Goal: Task Accomplishment & Management: Manage account settings

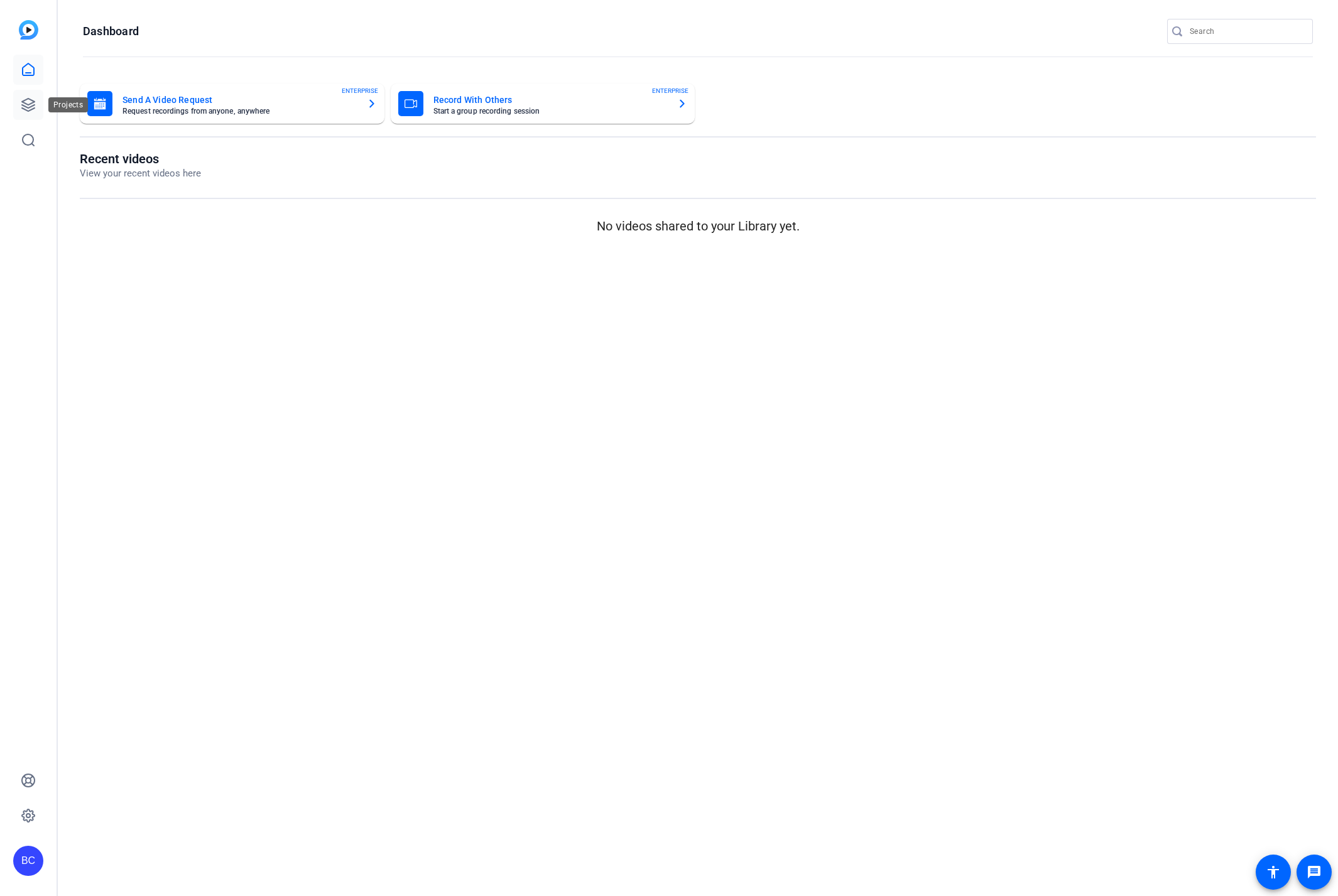
click at [31, 100] on icon at bounding box center [28, 105] width 13 height 13
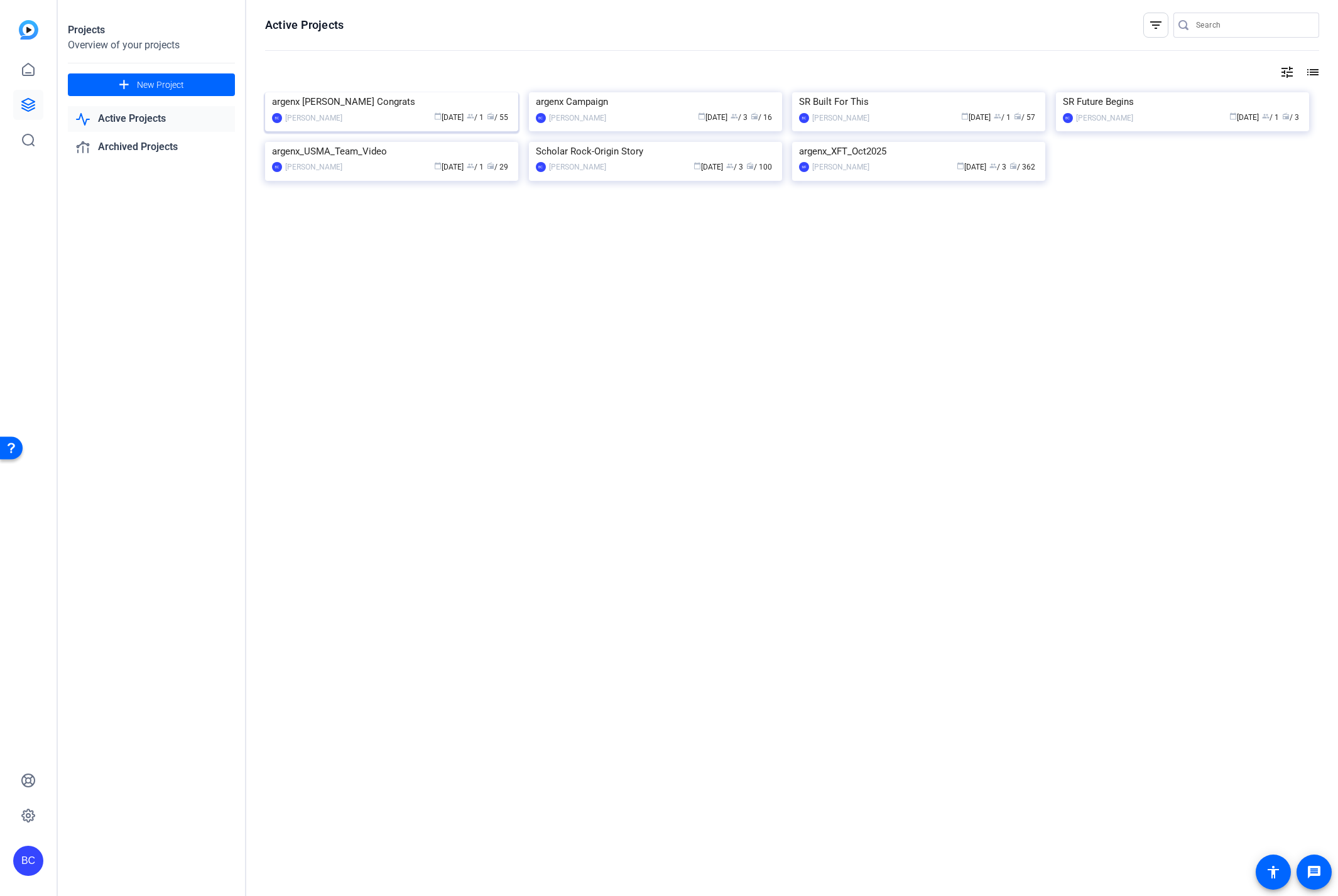
click at [346, 93] on img at bounding box center [391, 93] width 253 height 0
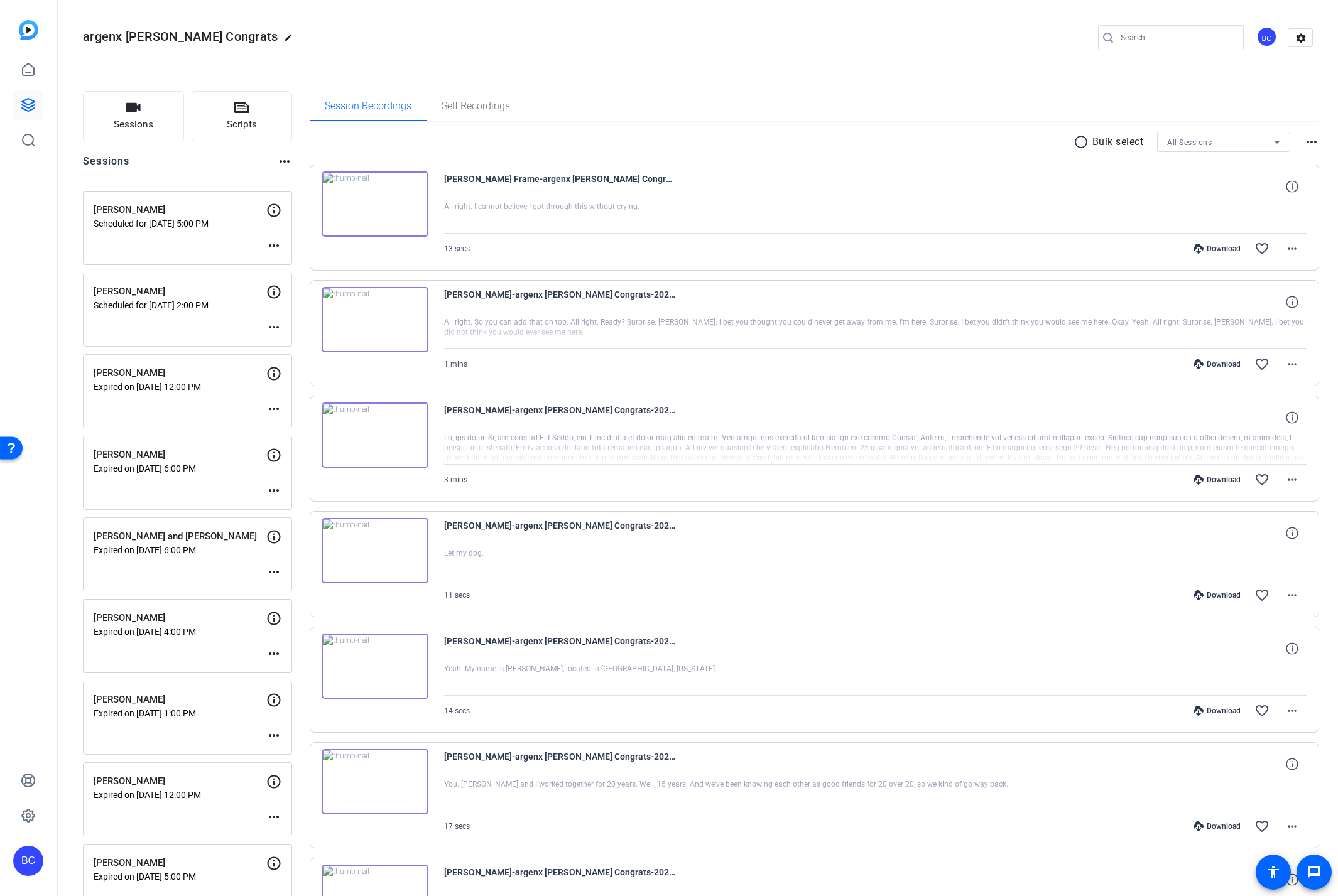
click at [274, 327] on mat-icon "more_horiz" at bounding box center [274, 327] width 15 height 15
click at [295, 346] on span "Edit Session" at bounding box center [305, 345] width 57 height 15
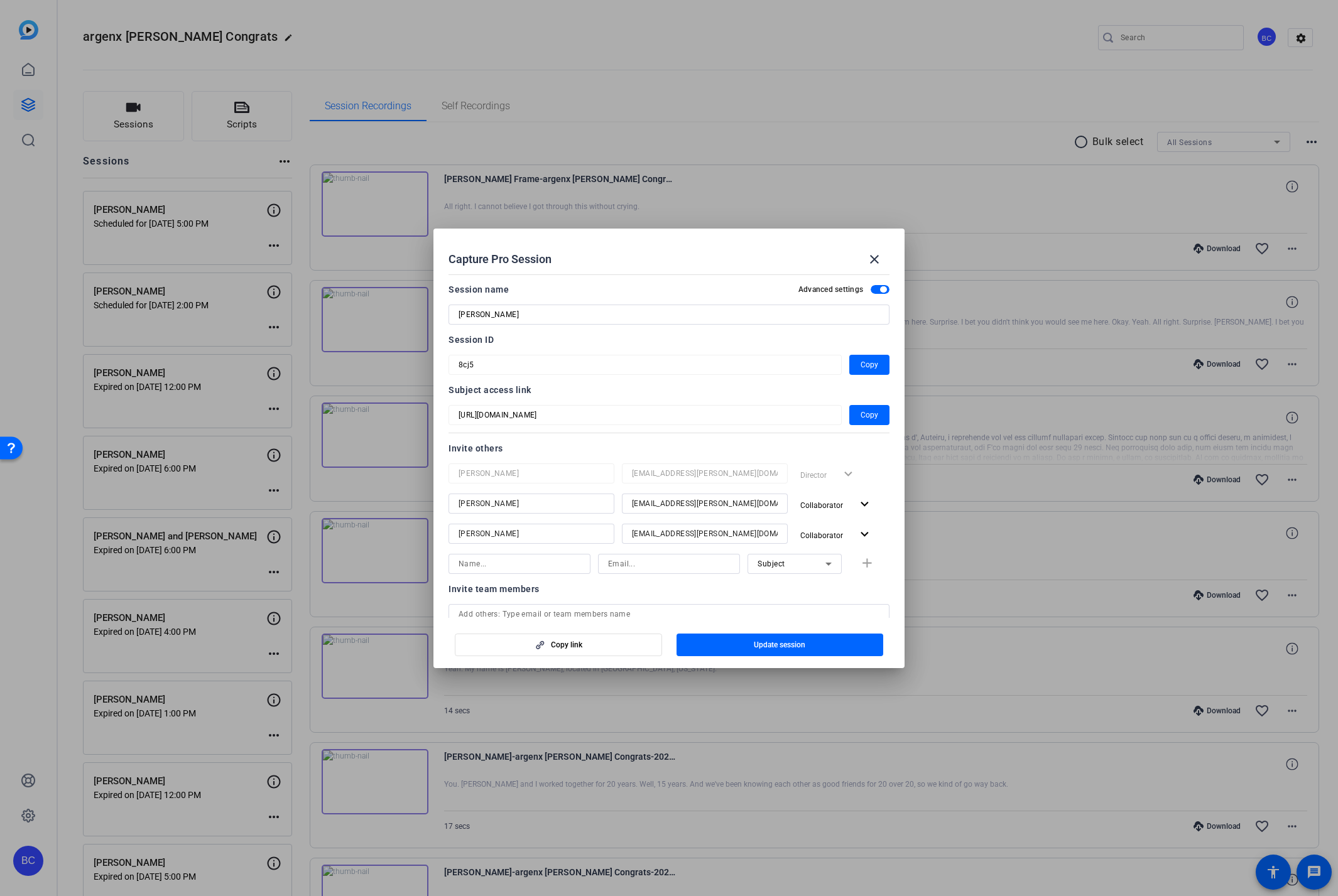
click at [504, 566] on input at bounding box center [519, 563] width 122 height 15
type input "[PERSON_NAME]"
click at [874, 255] on mat-icon "close" at bounding box center [874, 259] width 15 height 15
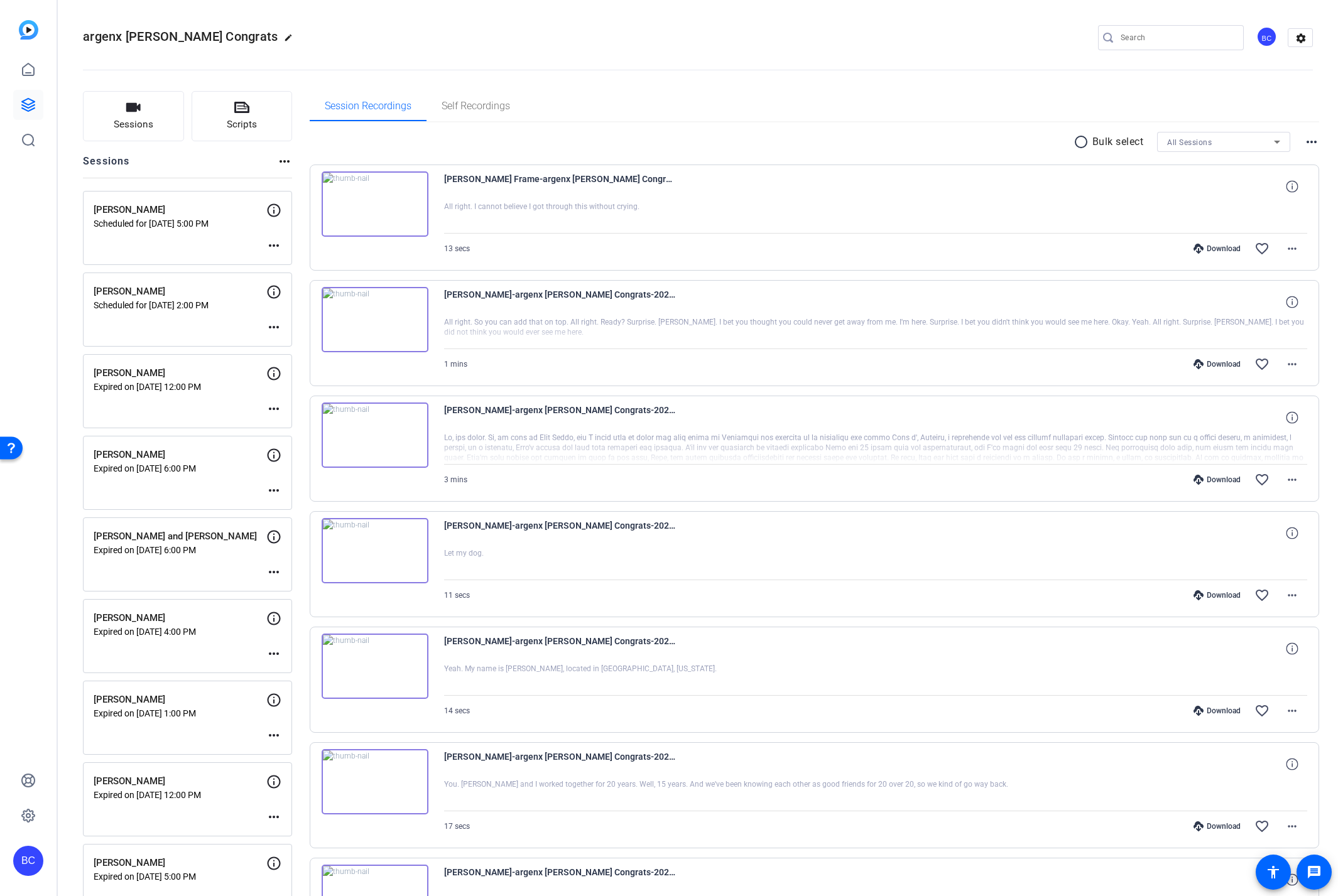
click at [272, 325] on mat-icon "more_horiz" at bounding box center [274, 327] width 15 height 15
click at [294, 343] on span "Edit Session" at bounding box center [305, 345] width 57 height 15
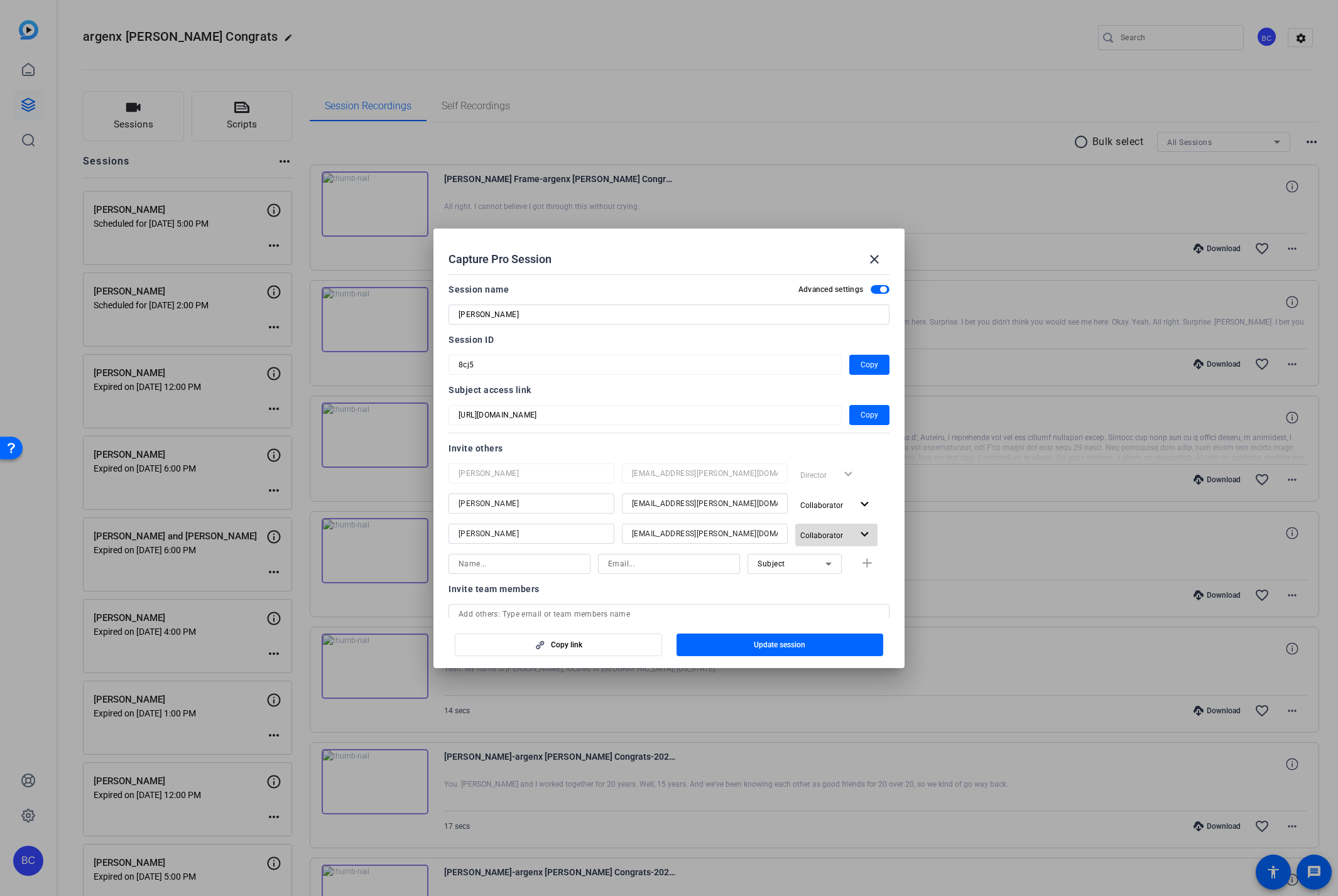
click at [854, 536] on span "button" at bounding box center [836, 535] width 82 height 30
click at [839, 625] on span "Remove User" at bounding box center [828, 627] width 46 height 9
click at [509, 580] on input "text" at bounding box center [669, 583] width 421 height 15
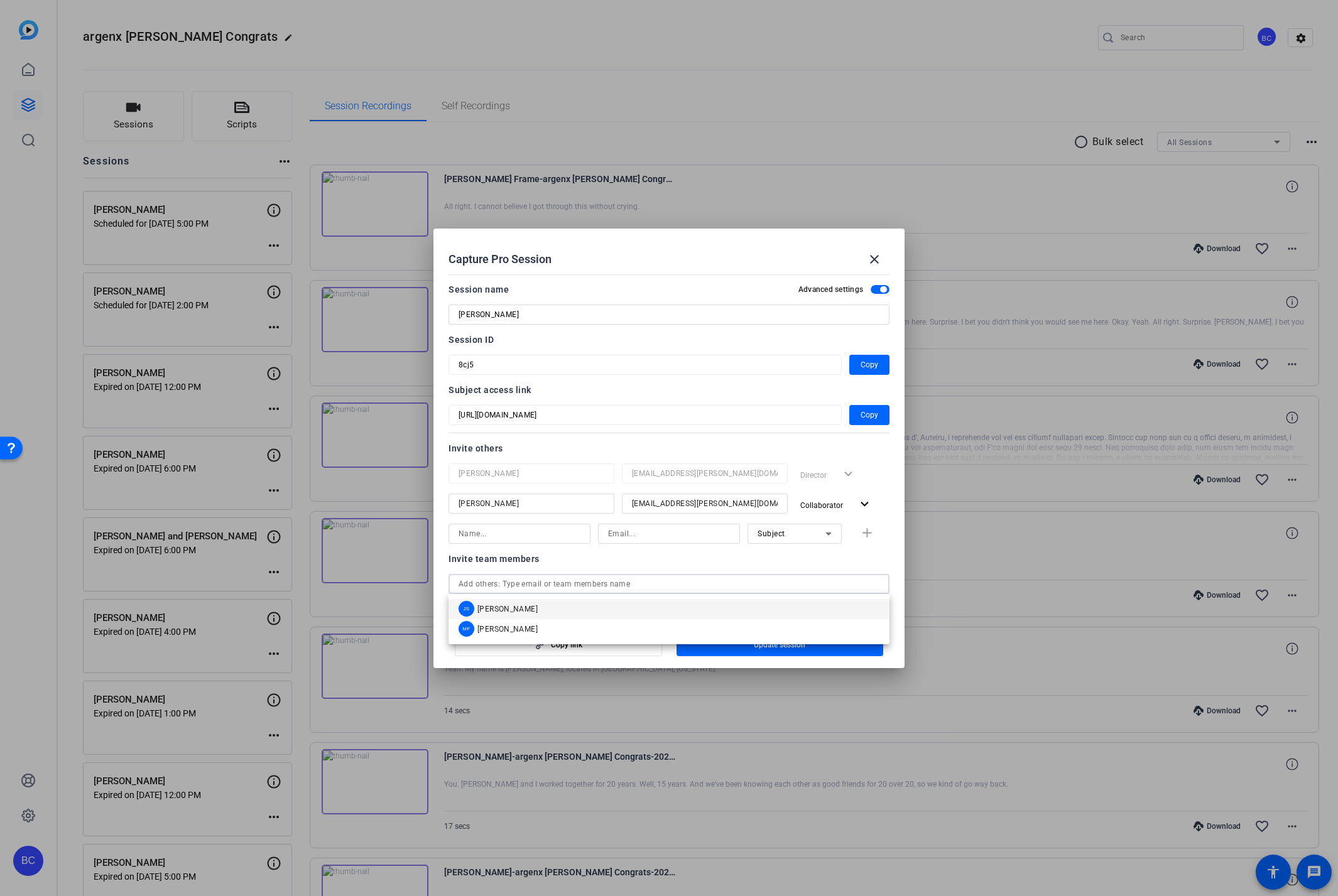
click at [507, 608] on span "[PERSON_NAME]" at bounding box center [507, 609] width 61 height 10
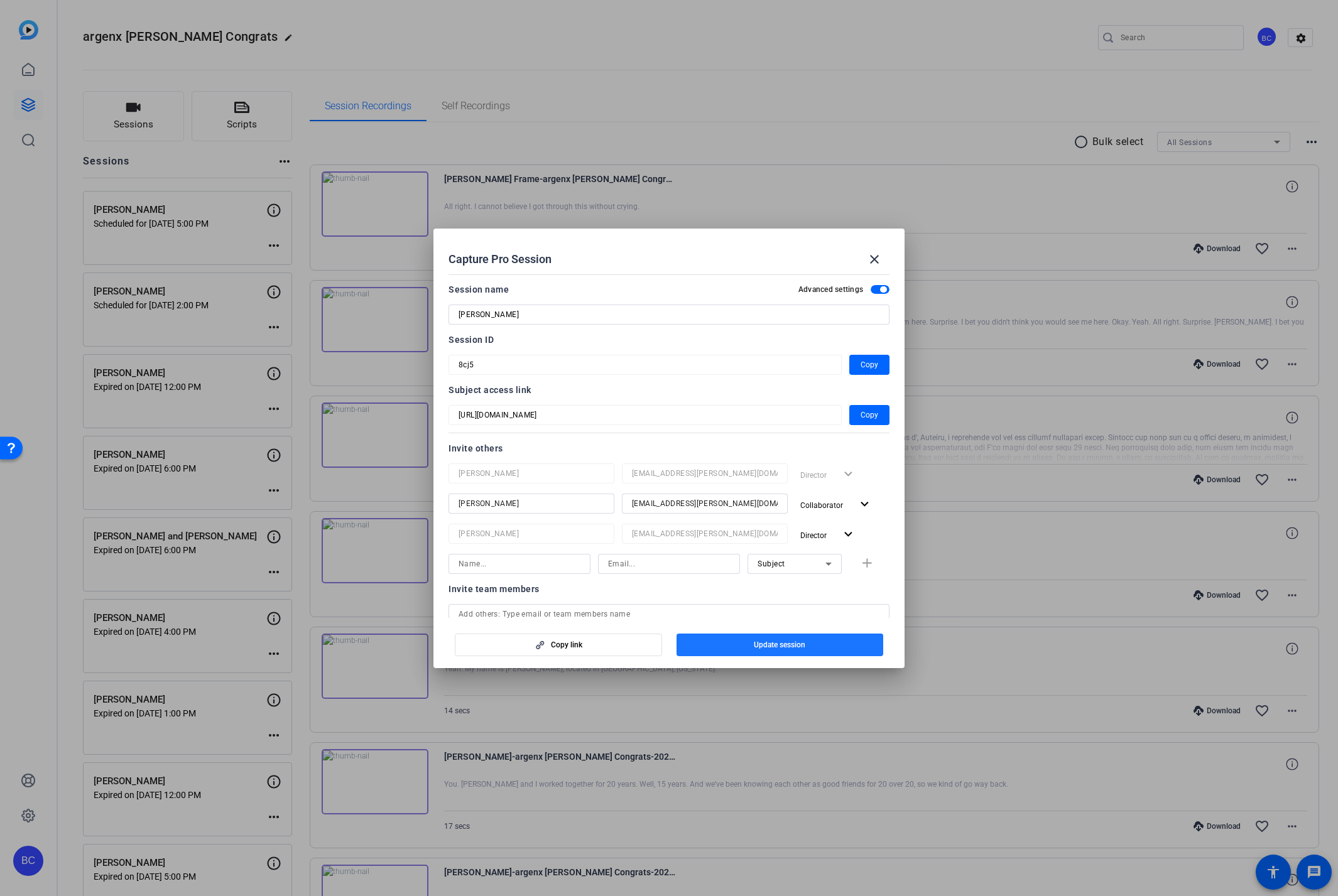
click at [756, 642] on span "Update session" at bounding box center [779, 645] width 51 height 10
